Goal: Find specific page/section: Find specific page/section

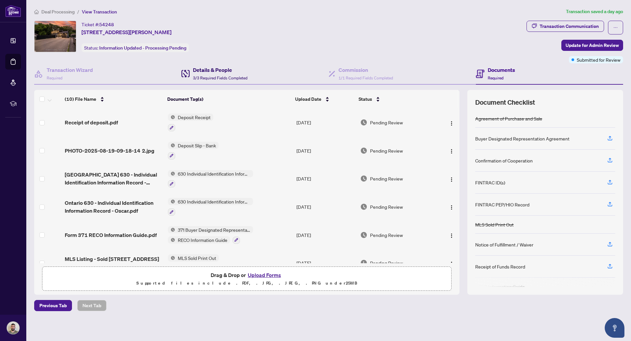
click at [215, 73] on h4 "Details & People" at bounding box center [220, 70] width 55 height 8
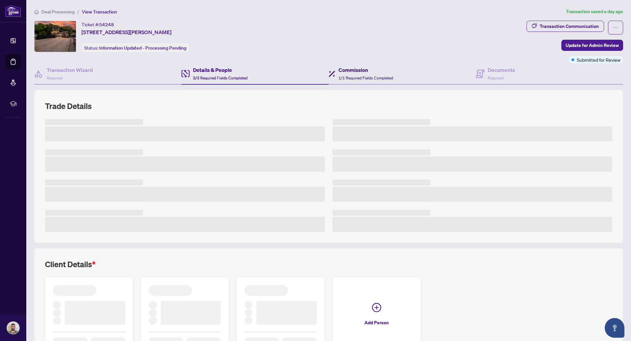
click at [354, 71] on h4 "Commission" at bounding box center [365, 70] width 55 height 8
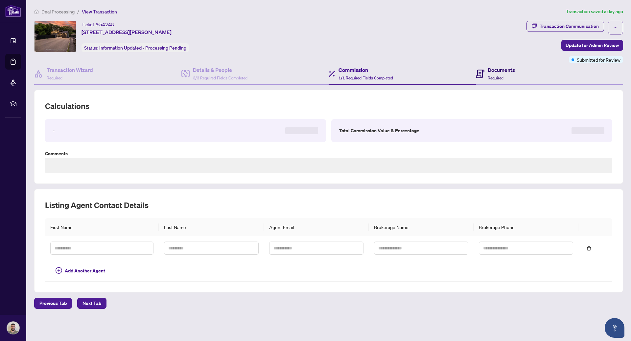
click at [494, 76] on span "Required" at bounding box center [496, 78] width 16 height 5
